Goal: Task Accomplishment & Management: Complete application form

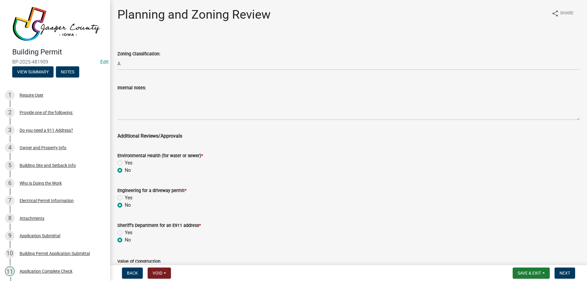
select select "dae2cbe3-7a61-4f95-b554-aabafbeeeba9"
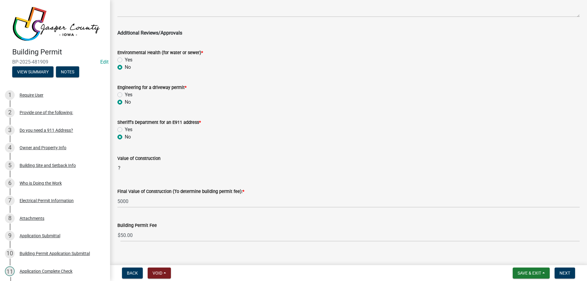
scroll to position [111, 0]
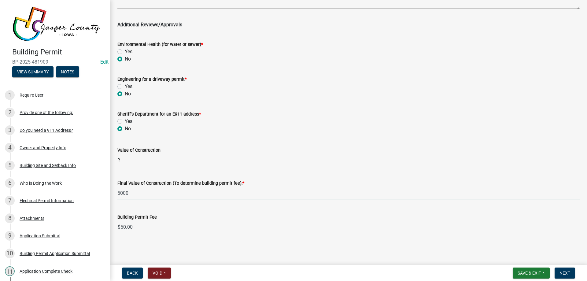
click at [137, 195] on input "5000" at bounding box center [348, 193] width 462 height 13
click at [567, 270] on span "Next" at bounding box center [564, 272] width 11 height 5
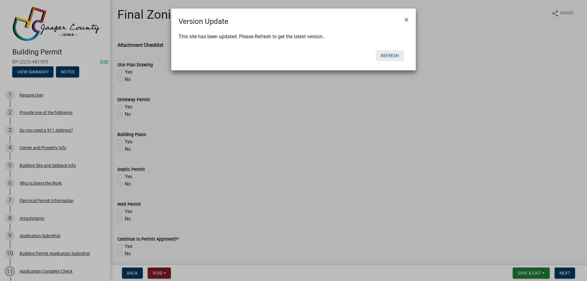
click at [386, 54] on button "Refresh" at bounding box center [389, 55] width 28 height 11
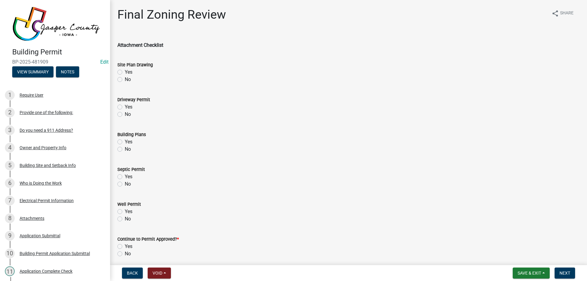
click at [125, 71] on label "Yes" at bounding box center [129, 71] width 8 height 7
click at [125, 71] on input "Yes" at bounding box center [127, 70] width 4 height 4
radio input "true"
drag, startPoint x: 120, startPoint y: 112, endPoint x: 120, endPoint y: 120, distance: 8.2
click at [120, 114] on div "No" at bounding box center [348, 114] width 462 height 7
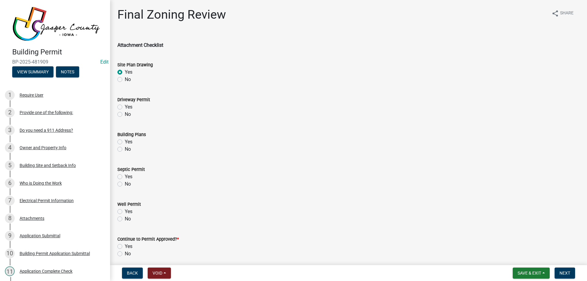
click at [125, 114] on label "No" at bounding box center [128, 114] width 6 height 7
click at [125, 114] on input "No" at bounding box center [127, 113] width 4 height 4
radio input "true"
click at [121, 152] on div "No" at bounding box center [348, 148] width 462 height 7
click at [125, 149] on label "No" at bounding box center [128, 148] width 6 height 7
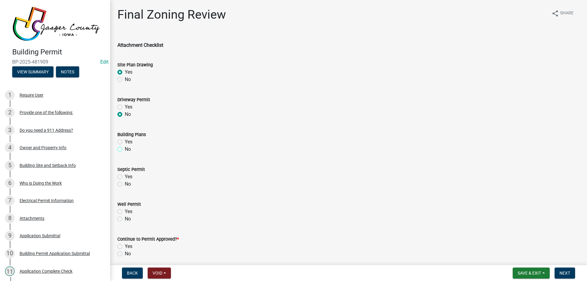
click at [125, 149] on input "No" at bounding box center [127, 147] width 4 height 4
radio input "true"
click at [125, 182] on label "No" at bounding box center [128, 183] width 6 height 7
click at [125, 182] on input "No" at bounding box center [127, 182] width 4 height 4
radio input "true"
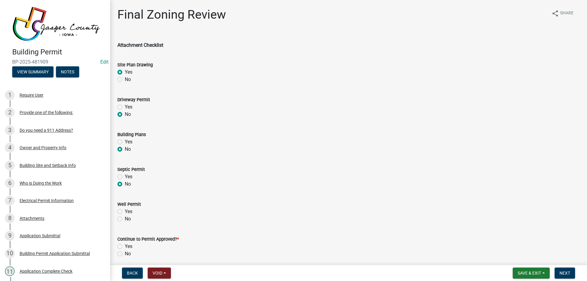
click at [125, 218] on label "No" at bounding box center [128, 218] width 6 height 7
click at [125, 218] on input "No" at bounding box center [127, 217] width 4 height 4
radio input "true"
click at [125, 248] on label "Yes" at bounding box center [129, 246] width 8 height 7
click at [125, 247] on input "Yes" at bounding box center [127, 245] width 4 height 4
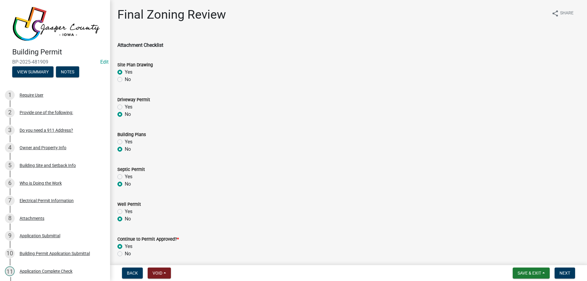
radio input "true"
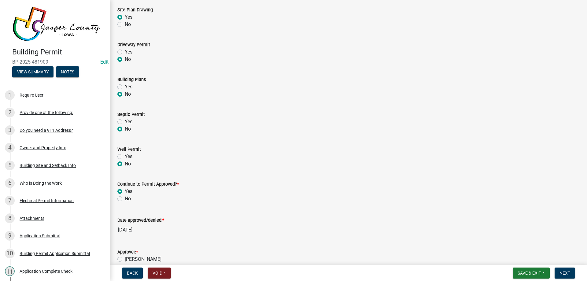
scroll to position [141, 0]
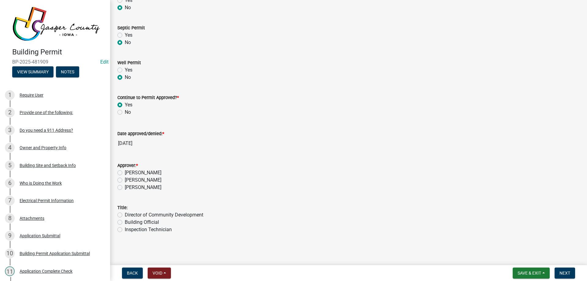
click at [125, 172] on label "[PERSON_NAME]" at bounding box center [143, 172] width 37 height 7
click at [125, 172] on input "[PERSON_NAME]" at bounding box center [127, 171] width 4 height 4
radio input "true"
click at [125, 221] on label "Building Official" at bounding box center [142, 221] width 34 height 7
click at [125, 221] on input "Building Official" at bounding box center [127, 220] width 4 height 4
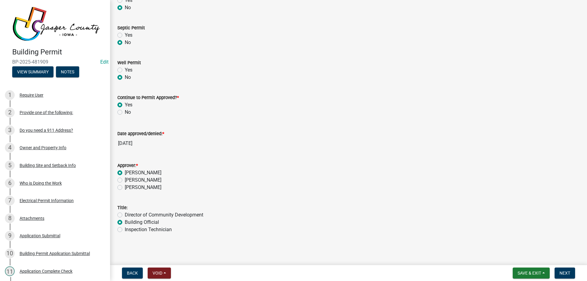
radio input "true"
click at [567, 275] on span "Next" at bounding box center [564, 272] width 11 height 5
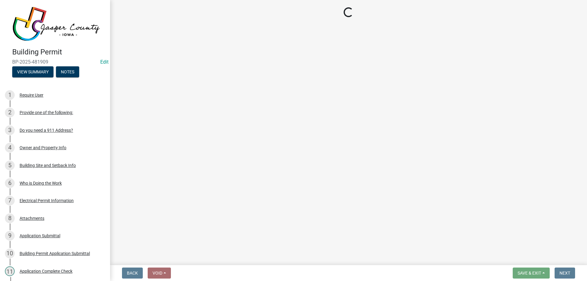
select select "3: 3"
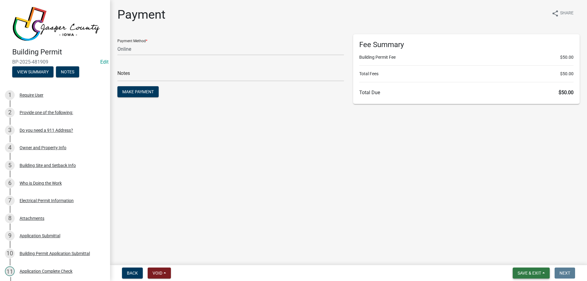
click at [539, 276] on button "Save & Exit" at bounding box center [530, 272] width 37 height 11
click at [538, 255] on button "Save & Exit" at bounding box center [524, 257] width 49 height 15
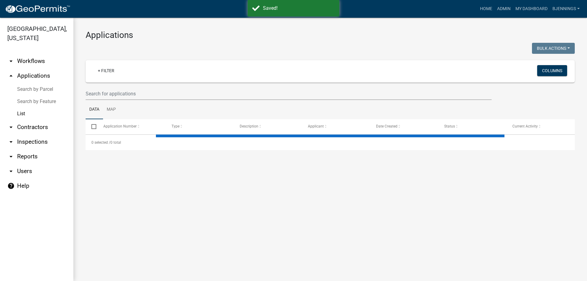
select select "3: 100"
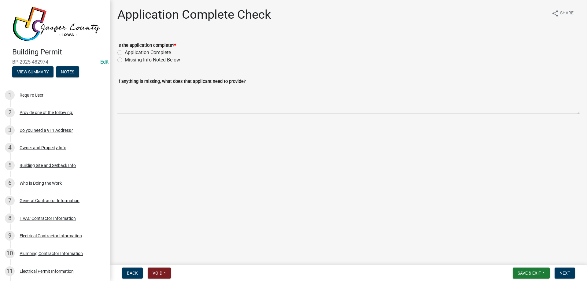
click at [139, 53] on label "Application Complete" at bounding box center [148, 52] width 46 height 7
click at [129, 53] on input "Application Complete" at bounding box center [127, 51] width 4 height 4
radio input "true"
click at [124, 60] on div "Missing Info Noted Below" at bounding box center [348, 59] width 462 height 7
drag, startPoint x: 117, startPoint y: 57, endPoint x: 119, endPoint y: 60, distance: 3.2
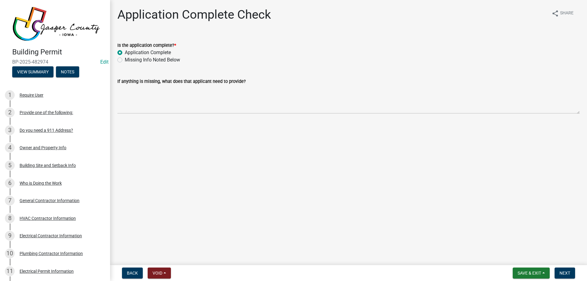
click at [118, 58] on div "Is the application complete? * Application Complete Missing Info Noted Below" at bounding box center [348, 48] width 471 height 29
click at [125, 60] on label "Missing Info Noted Below" at bounding box center [152, 59] width 55 height 7
click at [125, 60] on input "Missing Info Noted Below" at bounding box center [127, 58] width 4 height 4
radio input "true"
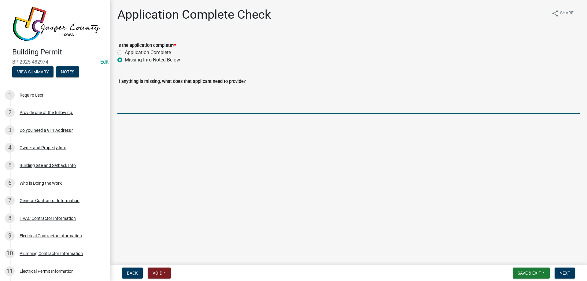
click at [150, 90] on textarea "If anything is missing, what does that applicant need to provide?" at bounding box center [348, 99] width 462 height 29
type textarea "P"
click at [148, 99] on textarea "If anything is missing, what does that applicant need to provide?" at bounding box center [348, 99] width 462 height 29
type textarea "P"
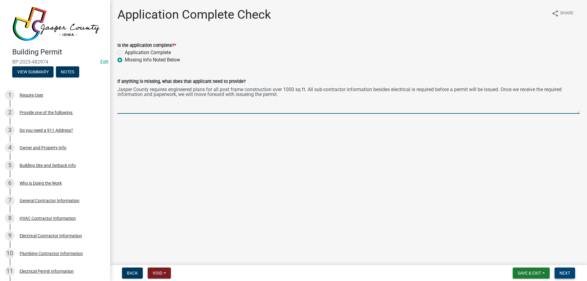
type textarea "Jasper County requires engineered plans for all post frame construction over 10…"
click at [559, 274] on span "Next" at bounding box center [564, 272] width 11 height 5
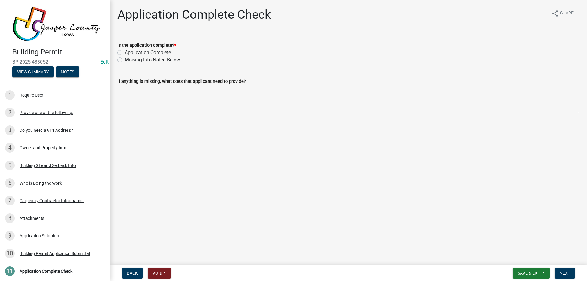
click at [168, 51] on label "Application Complete" at bounding box center [148, 52] width 46 height 7
click at [129, 51] on input "Application Complete" at bounding box center [127, 51] width 4 height 4
radio input "true"
click at [563, 270] on span "Next" at bounding box center [564, 272] width 11 height 5
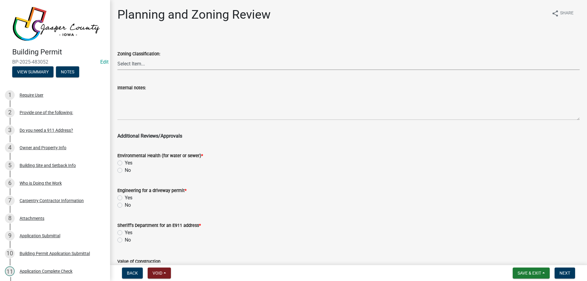
click at [134, 65] on select "Select Item... A RR-5 RR-1 R-1 POS UC/MHP C I FO WHPO AO PUD Incorporated City" at bounding box center [348, 63] width 462 height 13
click at [163, 67] on select "Select Item... A RR-5 RR-1 R-1 POS UC/MHP C I FO WHPO AO PUD Incorporated City" at bounding box center [348, 63] width 462 height 13
click at [117, 57] on select "Select Item... A RR-5 RR-1 R-1 POS UC/MHP C I FO WHPO AO PUD Incorporated City" at bounding box center [348, 63] width 462 height 13
select select "dae2cbe3-7a61-4f95-b554-aabafbeeeba9"
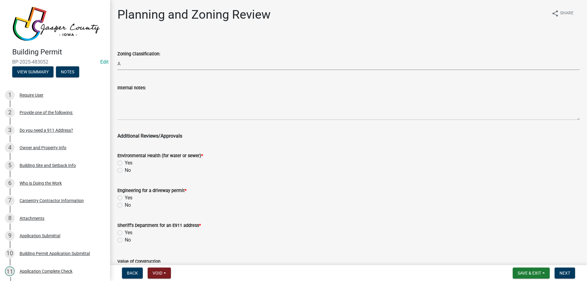
click at [125, 171] on label "No" at bounding box center [128, 170] width 6 height 7
click at [125, 170] on input "No" at bounding box center [127, 169] width 4 height 4
radio input "true"
click at [125, 203] on label "No" at bounding box center [128, 204] width 6 height 7
click at [125, 203] on input "No" at bounding box center [127, 203] width 4 height 4
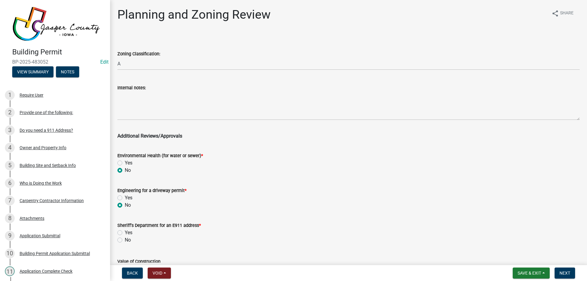
radio input "true"
click at [125, 241] on label "No" at bounding box center [128, 239] width 6 height 7
click at [125, 240] on input "No" at bounding box center [127, 238] width 4 height 4
radio input "true"
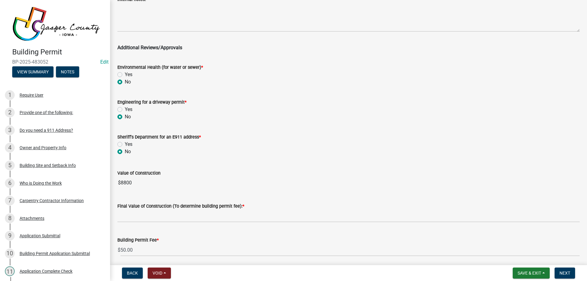
scroll to position [92, 0]
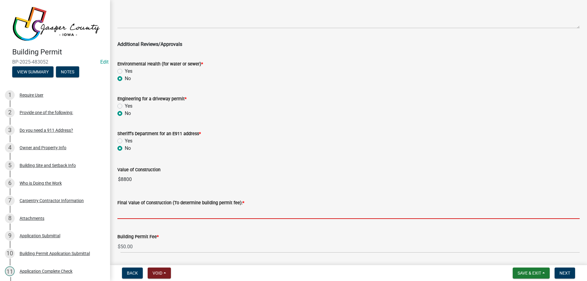
click at [137, 212] on input "text" at bounding box center [348, 212] width 462 height 13
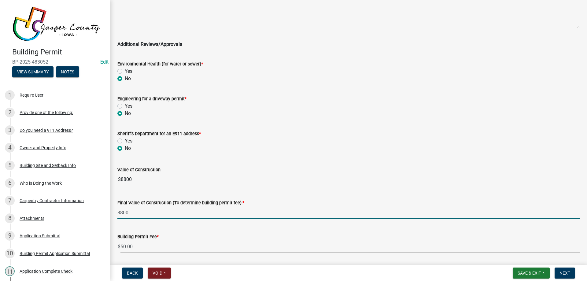
type input "8800"
click at [314, 162] on div "Value of Construction $8800" at bounding box center [348, 171] width 462 height 28
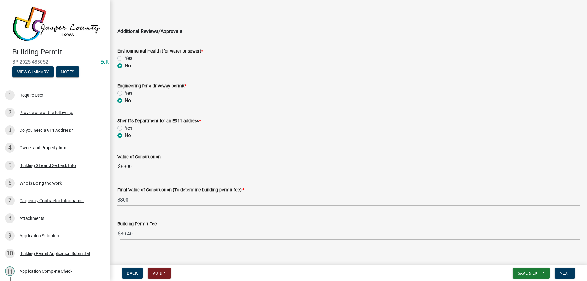
scroll to position [111, 0]
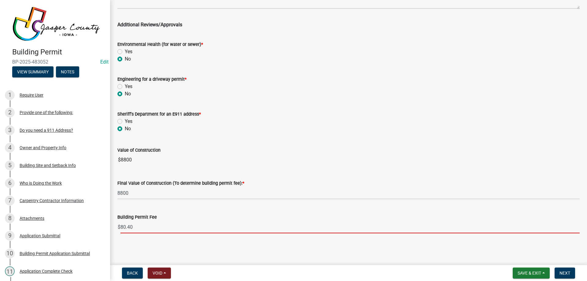
click at [153, 229] on input "80.40" at bounding box center [349, 227] width 459 height 13
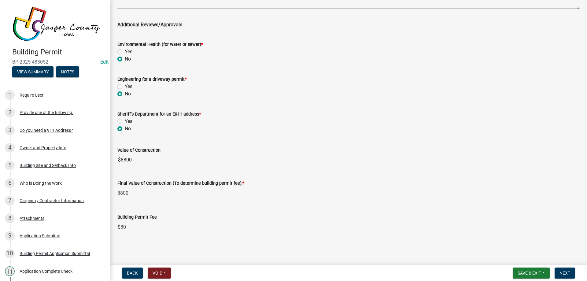
type input "80"
drag, startPoint x: 262, startPoint y: 247, endPoint x: 471, endPoint y: 279, distance: 211.6
click at [262, 247] on main "Planning and Zoning Review share Share Zoning Classification: Select Item... A …" at bounding box center [348, 131] width 477 height 262
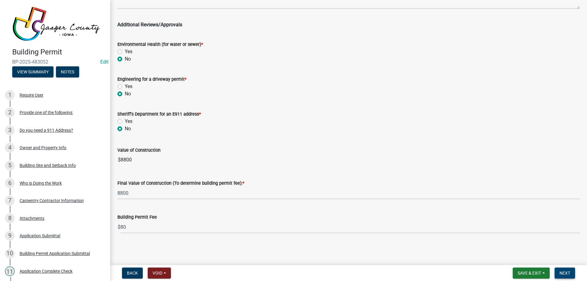
click at [570, 271] on button "Next" at bounding box center [564, 272] width 20 height 11
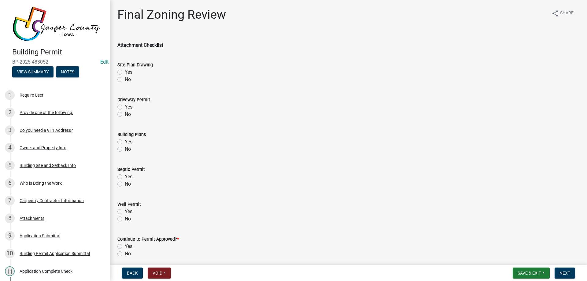
click at [125, 73] on label "Yes" at bounding box center [129, 71] width 8 height 7
click at [125, 72] on input "Yes" at bounding box center [127, 70] width 4 height 4
radio input "true"
click at [125, 114] on label "No" at bounding box center [128, 114] width 6 height 7
click at [125, 114] on input "No" at bounding box center [127, 113] width 4 height 4
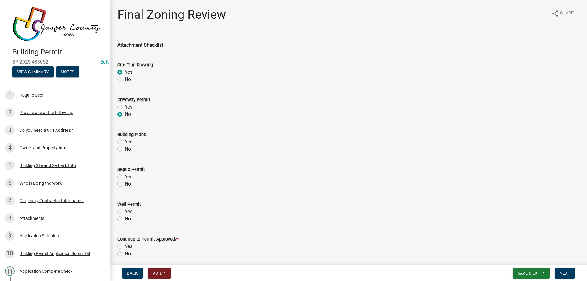
radio input "true"
click at [125, 149] on label "No" at bounding box center [128, 148] width 6 height 7
click at [125, 149] on input "No" at bounding box center [127, 147] width 4 height 4
radio input "true"
click at [125, 184] on label "No" at bounding box center [128, 183] width 6 height 7
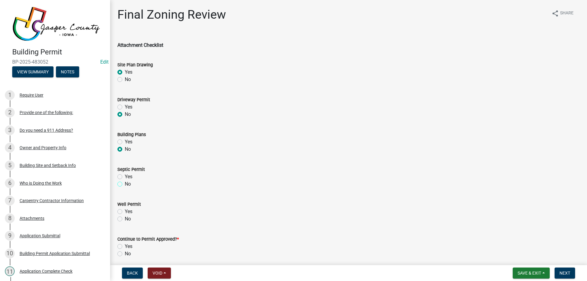
click at [125, 184] on input "No" at bounding box center [127, 182] width 4 height 4
radio input "true"
click at [125, 218] on label "No" at bounding box center [128, 218] width 6 height 7
click at [125, 218] on input "No" at bounding box center [127, 217] width 4 height 4
radio input "true"
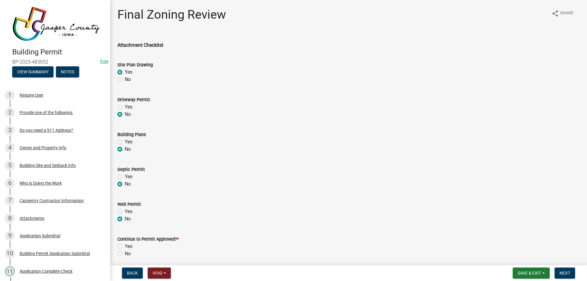
click at [125, 248] on label "Yes" at bounding box center [129, 246] width 8 height 7
click at [125, 247] on input "Yes" at bounding box center [127, 245] width 4 height 4
radio input "true"
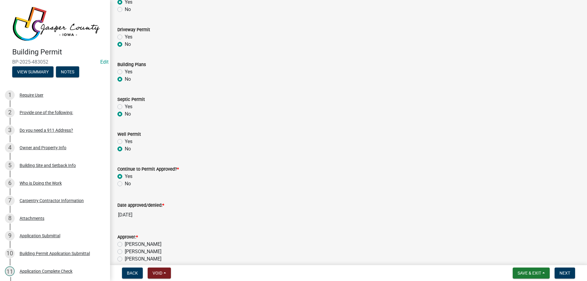
scroll to position [141, 0]
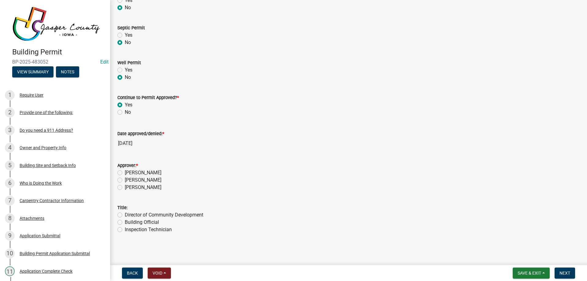
click at [125, 180] on label "[PERSON_NAME]" at bounding box center [143, 179] width 37 height 7
click at [125, 180] on input "[PERSON_NAME]" at bounding box center [127, 178] width 4 height 4
radio input "true"
click at [125, 172] on label "[PERSON_NAME]" at bounding box center [143, 172] width 37 height 7
click at [125, 172] on input "[PERSON_NAME]" at bounding box center [127, 171] width 4 height 4
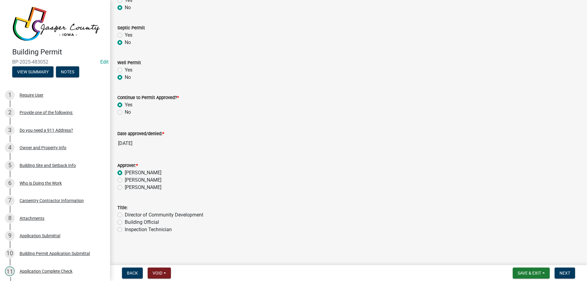
radio input "true"
click at [125, 221] on label "Building Official" at bounding box center [142, 221] width 34 height 7
click at [125, 221] on input "Building Official" at bounding box center [127, 220] width 4 height 4
radio input "true"
click at [568, 272] on span "Next" at bounding box center [564, 272] width 11 height 5
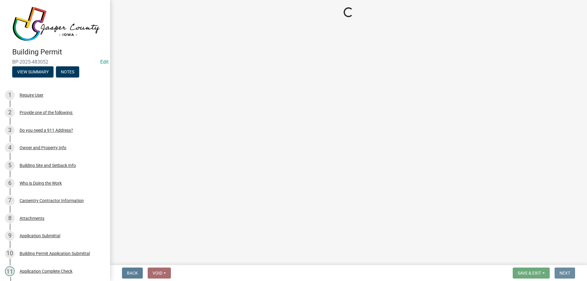
scroll to position [0, 0]
select select "3: 3"
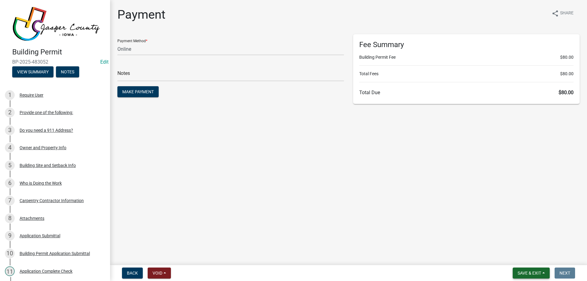
click at [538, 270] on span "Save & Exit" at bounding box center [529, 272] width 24 height 5
click at [533, 254] on button "Save & Exit" at bounding box center [524, 257] width 49 height 15
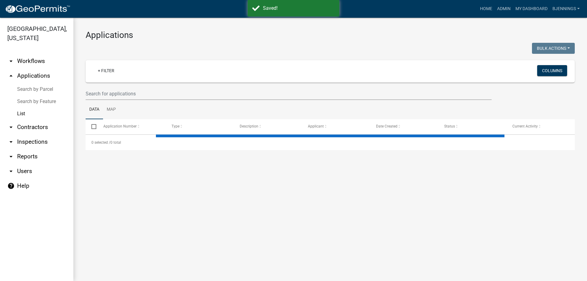
select select "3: 100"
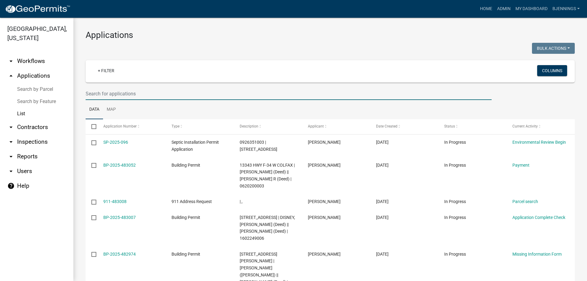
click at [162, 92] on input "text" at bounding box center [289, 93] width 406 height 13
type input "911"
